Goal: Task Accomplishment & Management: Use online tool/utility

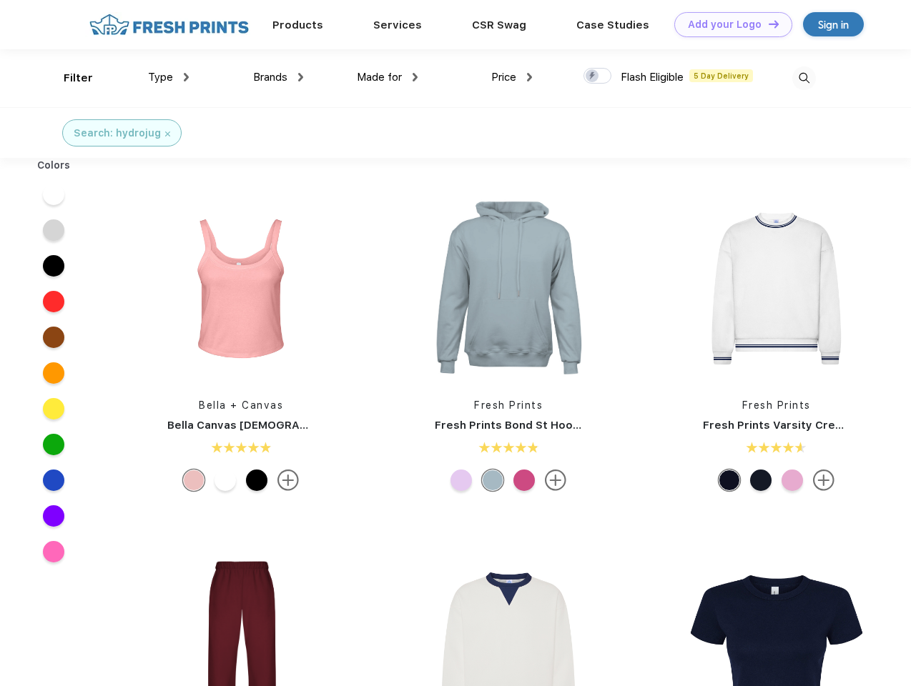
click at [728, 24] on link "Add your Logo Design Tool" at bounding box center [733, 24] width 118 height 25
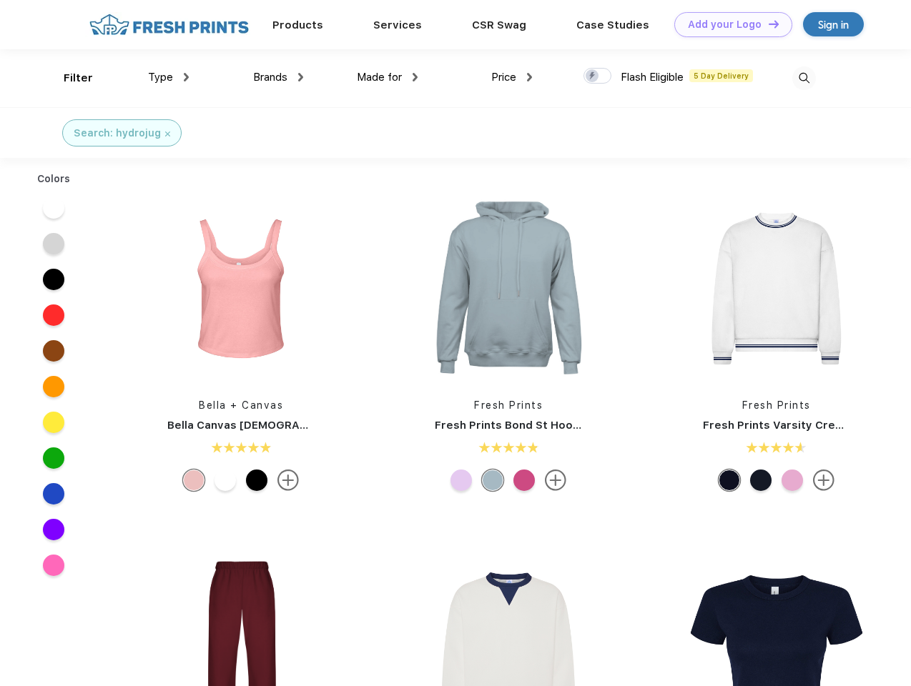
click at [0, 0] on div "Design Tool" at bounding box center [0, 0] width 0 height 0
click at [767, 24] on link "Add your Logo Design Tool" at bounding box center [733, 24] width 118 height 25
click at [69, 78] on div "Filter" at bounding box center [78, 78] width 29 height 16
click at [169, 77] on span "Type" at bounding box center [160, 77] width 25 height 13
click at [278, 77] on span "Brands" at bounding box center [270, 77] width 34 height 13
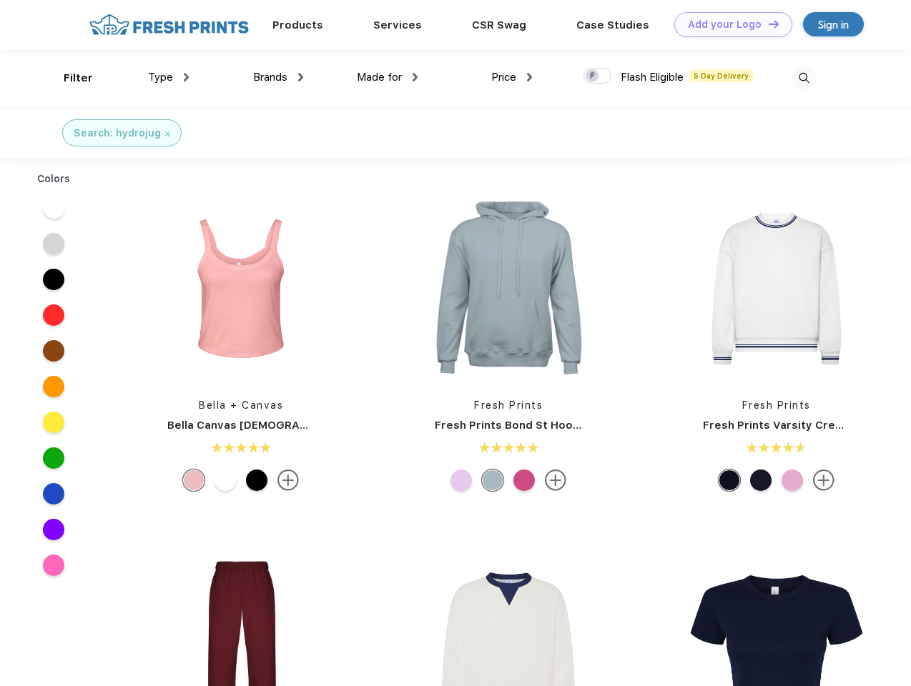
click at [388, 77] on span "Made for" at bounding box center [379, 77] width 45 height 13
click at [512, 77] on span "Price" at bounding box center [503, 77] width 25 height 13
click at [598, 77] on div at bounding box center [597, 76] width 28 height 16
click at [593, 77] on input "checkbox" at bounding box center [587, 71] width 9 height 9
click at [804, 78] on img at bounding box center [804, 78] width 24 height 24
